Goal: Information Seeking & Learning: Obtain resource

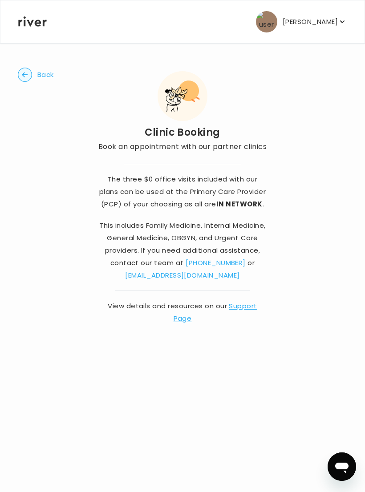
click at [325, 20] on p "[PERSON_NAME]" at bounding box center [309, 22] width 55 height 12
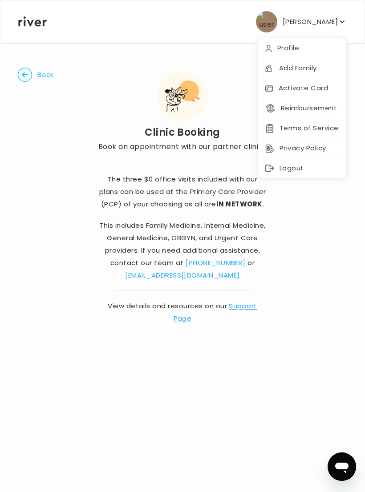
click at [28, 73] on circle "button" at bounding box center [25, 75] width 14 height 14
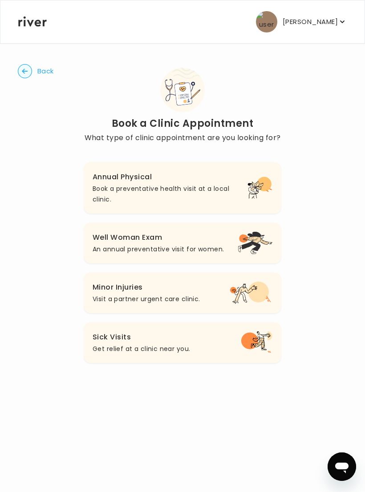
click at [28, 57] on div "Back Book a Clinic Appointment What type of clinic appointment are you looking …" at bounding box center [182, 215] width 329 height 345
click at [29, 71] on circle "button" at bounding box center [25, 71] width 14 height 14
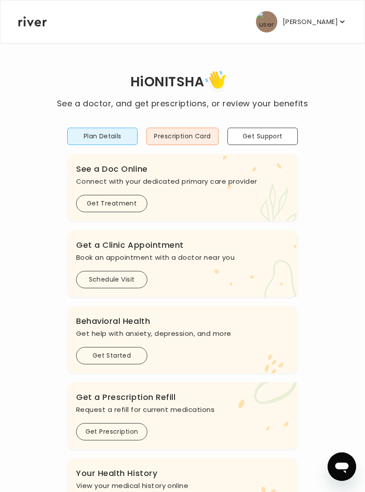
click at [189, 134] on button "Prescription Card" at bounding box center [182, 136] width 72 height 17
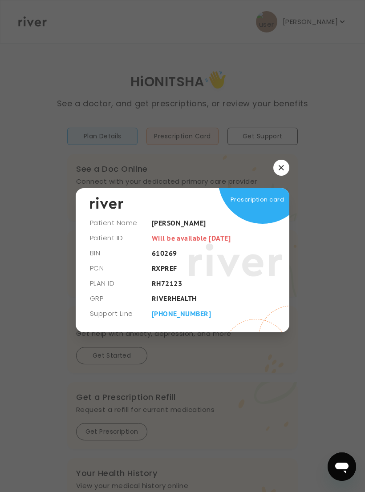
click at [281, 170] on icon "button" at bounding box center [280, 167] width 5 height 5
